Goal: Navigation & Orientation: Find specific page/section

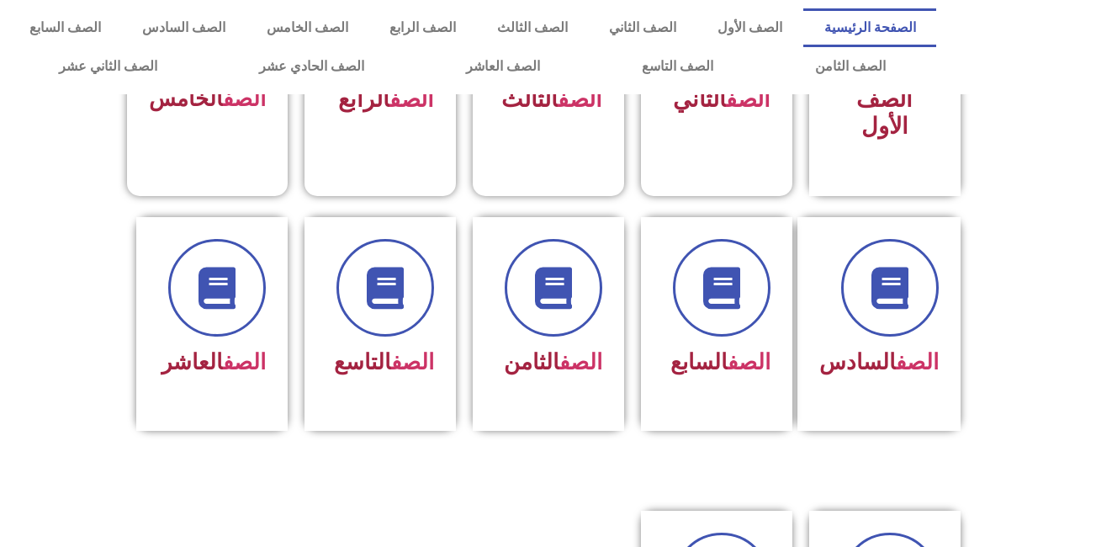
scroll to position [466, 0]
click at [559, 349] on link "الصف" at bounding box center [580, 361] width 43 height 25
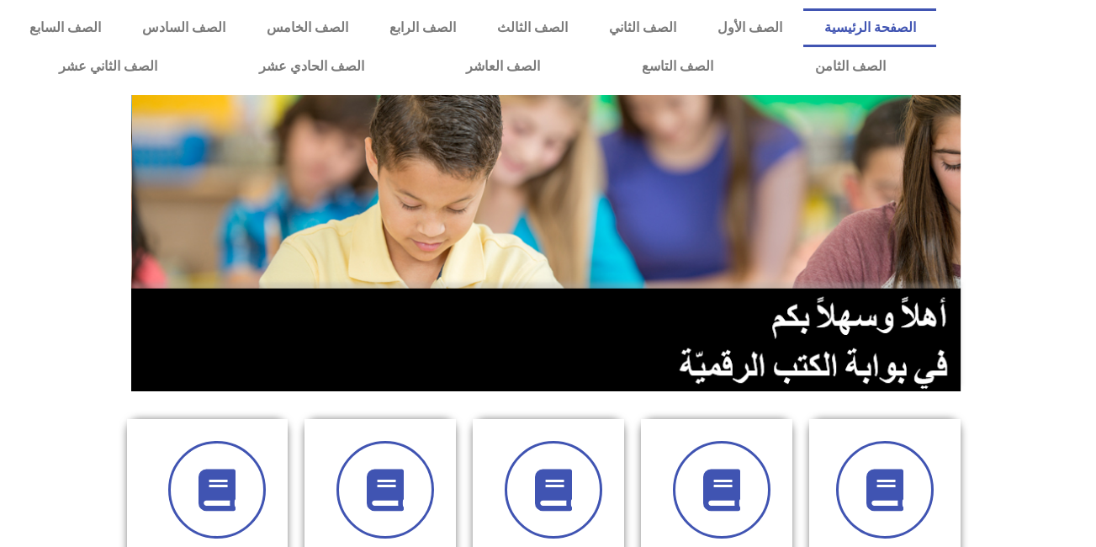
scroll to position [443, 0]
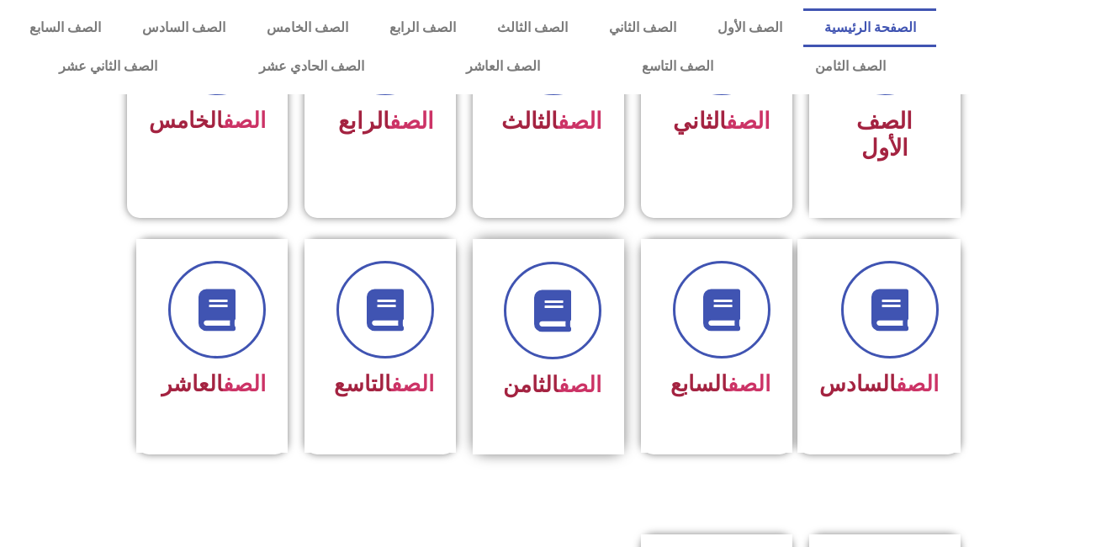
click at [572, 327] on div at bounding box center [548, 313] width 106 height 103
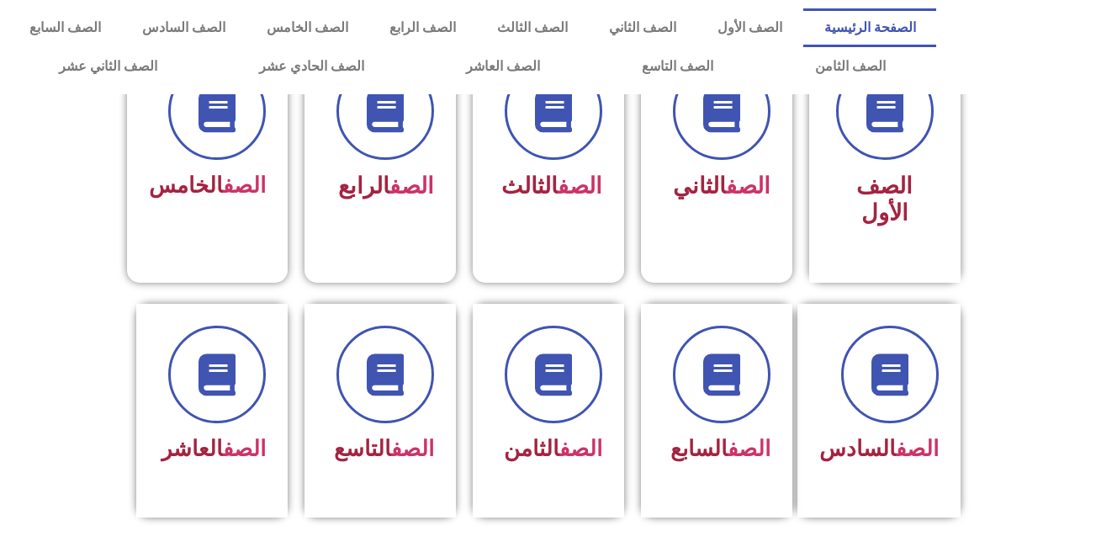
scroll to position [522, 0]
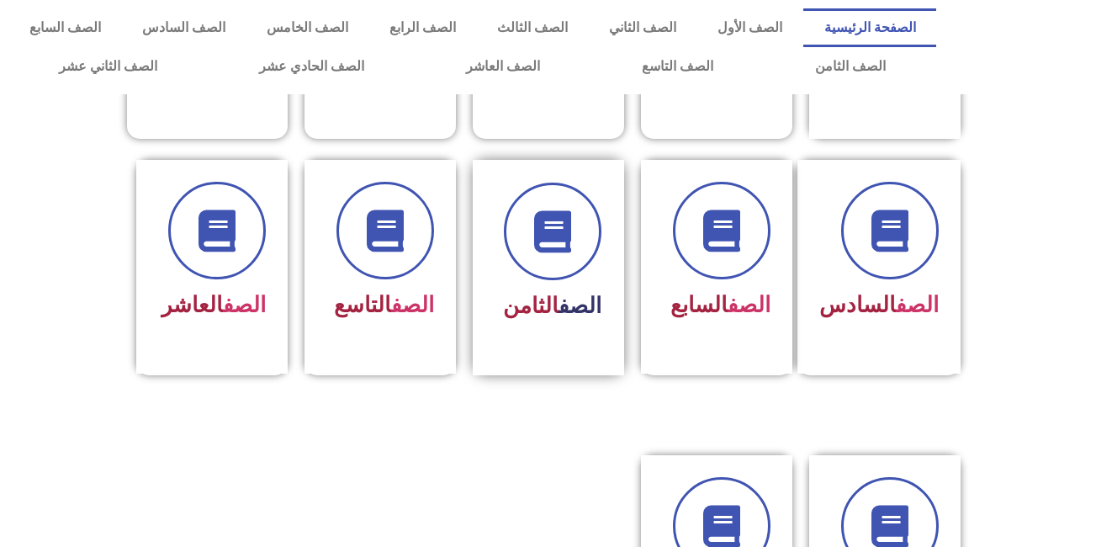
click at [559, 293] on link "الصف" at bounding box center [580, 305] width 43 height 25
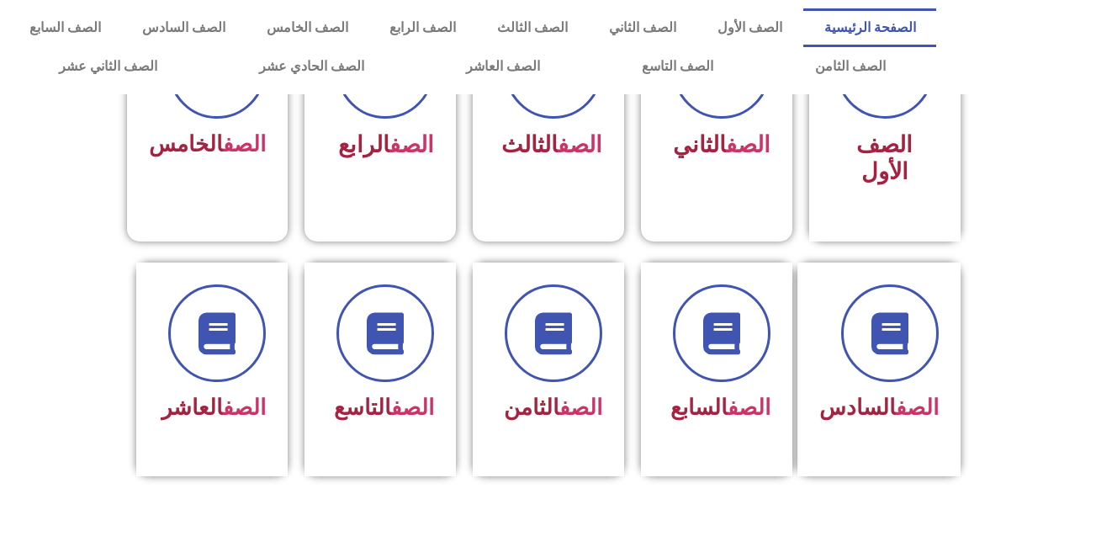
scroll to position [416, 0]
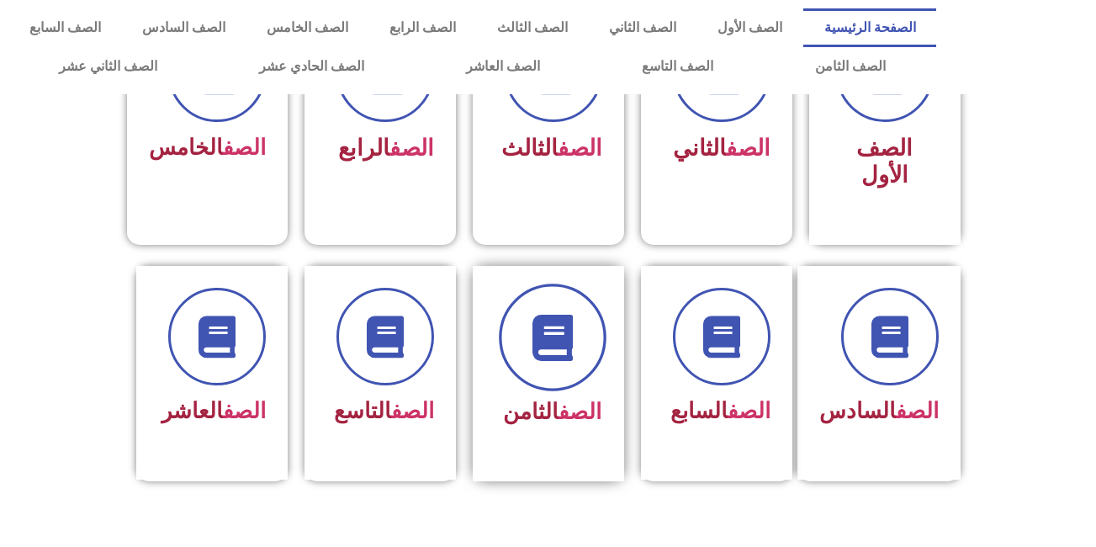
click at [560, 314] on icon at bounding box center [552, 337] width 46 height 46
